Goal: Transaction & Acquisition: Purchase product/service

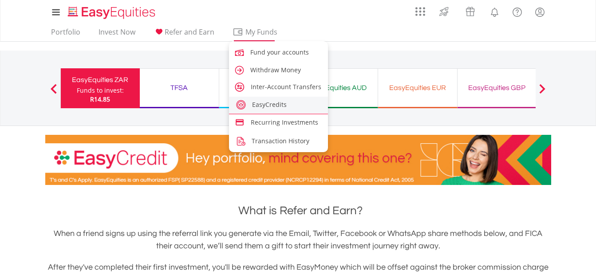
click at [265, 112] on li "EasyCredits" at bounding box center [278, 106] width 99 height 18
click at [269, 109] on link "EasyCredits" at bounding box center [278, 104] width 99 height 14
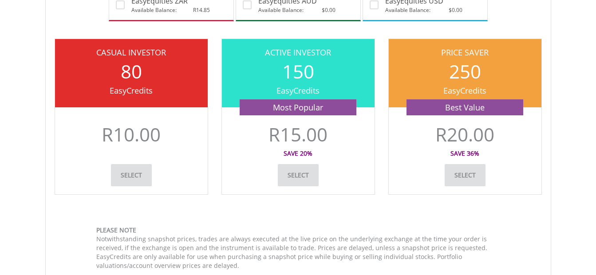
scroll to position [266, 0]
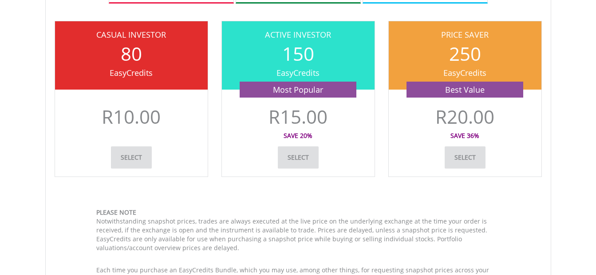
click at [475, 156] on link "Select" at bounding box center [465, 158] width 41 height 22
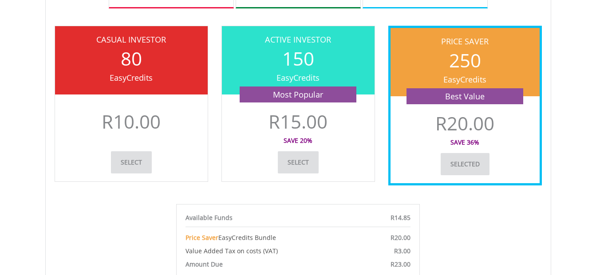
scroll to position [249, 0]
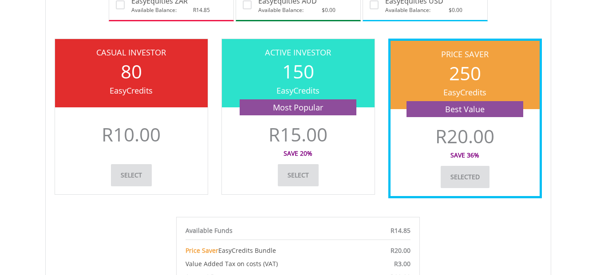
click at [134, 179] on link "select" at bounding box center [131, 175] width 41 height 22
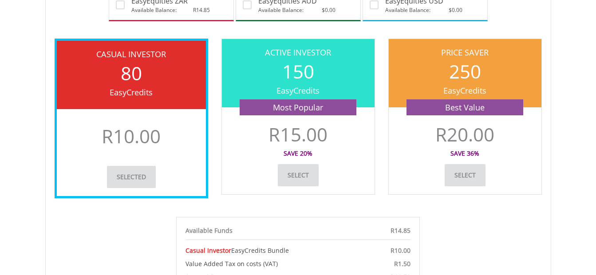
click at [461, 219] on div "Available Funds R14.85 Casual Investor EasyCredits Bundle R10.00 Value Added Ta…" at bounding box center [299, 273] width 488 height 113
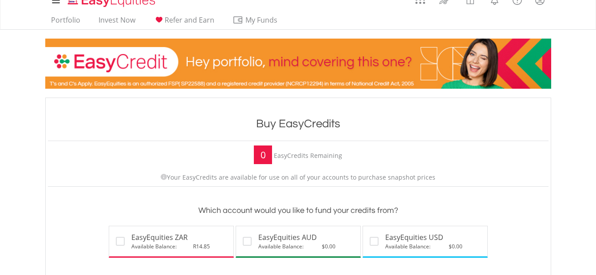
scroll to position [0, 0]
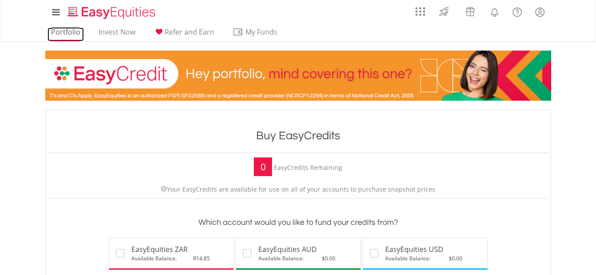
click at [72, 36] on link "Portfolio" at bounding box center [66, 35] width 36 height 14
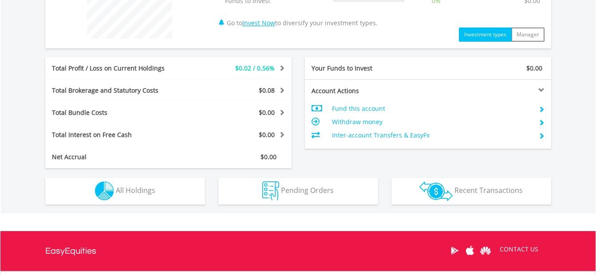
scroll to position [476, 0]
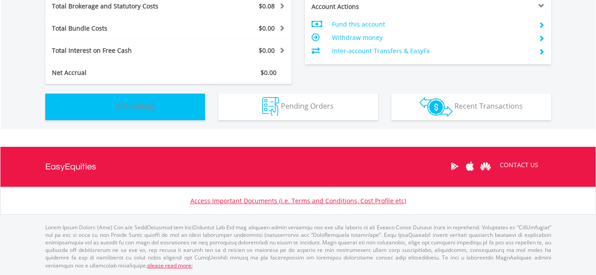
click at [147, 104] on span "All Holdings" at bounding box center [136, 106] width 40 height 10
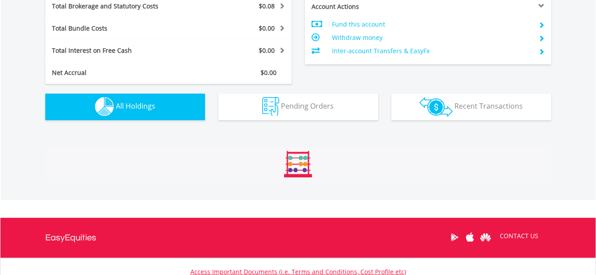
scroll to position [623, 0]
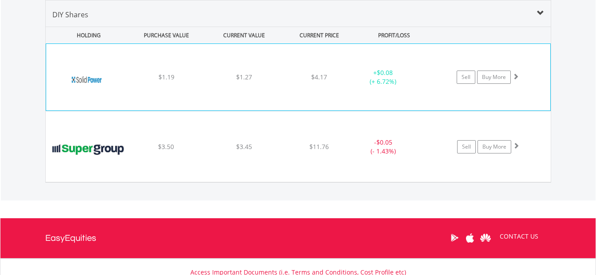
click at [342, 86] on div "﻿ Solid Power Inc $1.19 $1.27 $4.17 + $0.08 (+ 6.72%) Sell Buy More" at bounding box center [298, 77] width 505 height 67
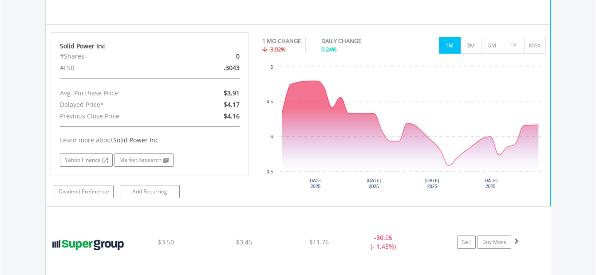
scroll to position [711, 0]
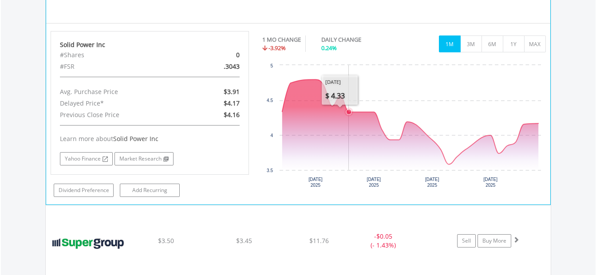
click at [345, 89] on rect "Interactive chart" at bounding box center [403, 127] width 283 height 133
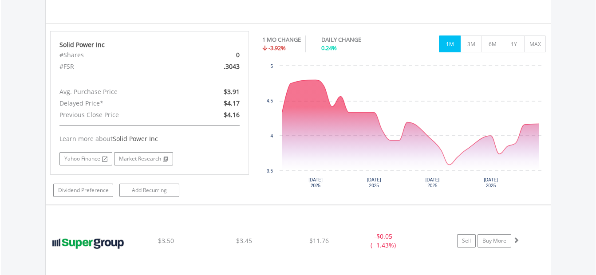
click at [576, 66] on div "Value View Share View DIY Shares HOLDING PURCHASE VALUE CURRENT VALUE CURRENT P…" at bounding box center [298, 95] width 595 height 400
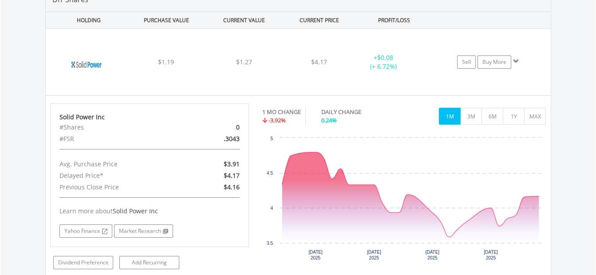
scroll to position [628, 0]
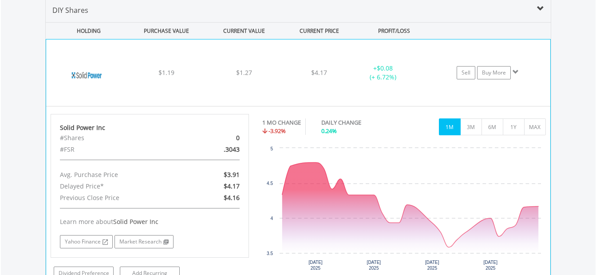
click at [360, 86] on div "﻿ Solid Power Inc $1.19 $1.27 $4.17 + $0.08 (+ 6.72%) Sell Buy More" at bounding box center [298, 73] width 505 height 67
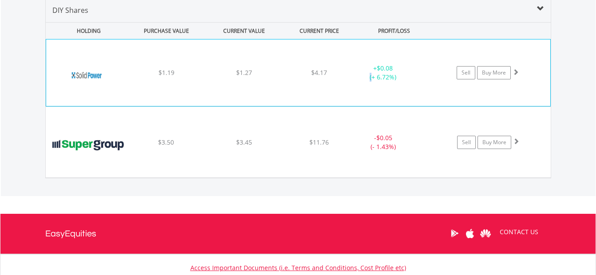
click at [360, 86] on div "﻿ Solid Power Inc $1.19 $1.27 $4.17 + $0.08 (+ 6.72%) Sell Buy More" at bounding box center [298, 73] width 505 height 67
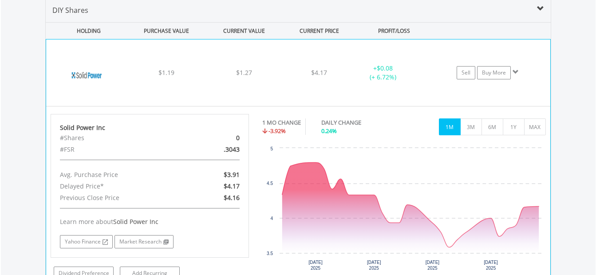
drag, startPoint x: 360, startPoint y: 86, endPoint x: 342, endPoint y: 86, distance: 17.8
click at [342, 86] on div "﻿ Solid Power Inc $1.19 $1.27 $4.17 + $0.08 (+ 6.72%) Sell Buy More" at bounding box center [298, 73] width 505 height 67
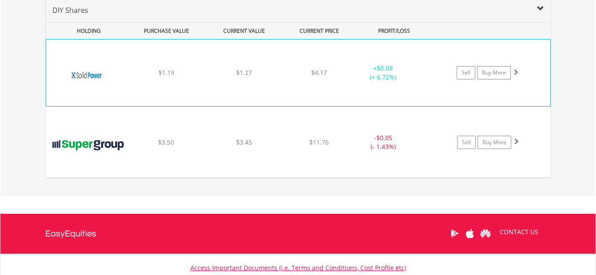
click at [342, 86] on div "﻿ Solid Power Inc $1.19 $1.27 $4.17 + $0.08 (+ 6.72%) Sell Buy More" at bounding box center [298, 73] width 505 height 67
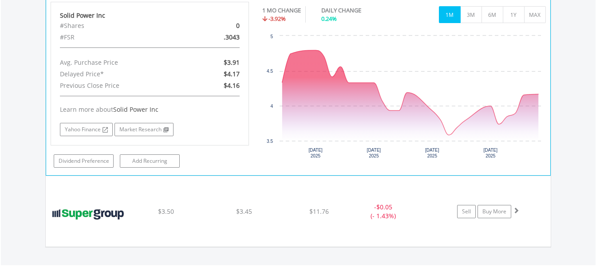
scroll to position [770, 0]
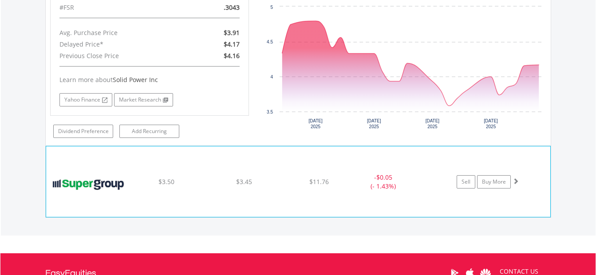
click at [246, 163] on div "﻿ Super Group SGHC Ltd $3.50 $3.45 $11.76 - $0.05 (- 1.43%) Sell Buy More" at bounding box center [298, 182] width 505 height 71
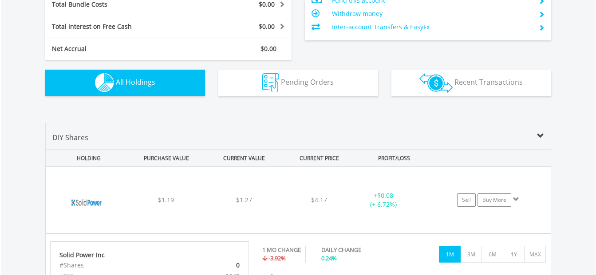
scroll to position [489, 0]
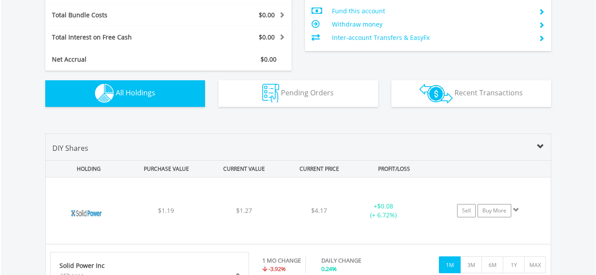
drag, startPoint x: 246, startPoint y: 163, endPoint x: 195, endPoint y: 105, distance: 76.5
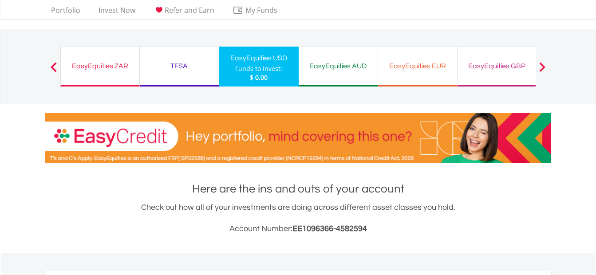
scroll to position [0, 0]
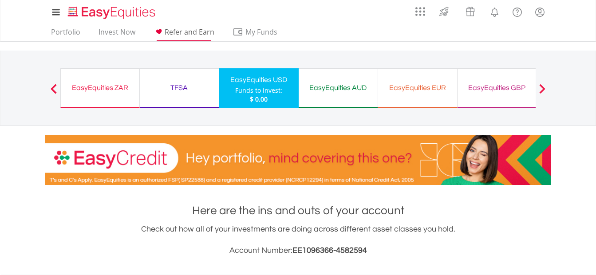
click at [203, 29] on span "Refer and Earn" at bounding box center [190, 32] width 50 height 10
